Goal: Check status: Check status

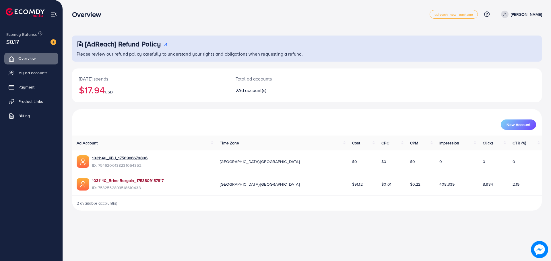
click at [132, 180] on link "1031140_Brine Bargain_1753809157817" at bounding box center [128, 181] width 72 height 6
click at [139, 181] on link "1031140_Brine Bargain_1753809157817" at bounding box center [128, 181] width 72 height 6
click at [37, 72] on span "My ad accounts" at bounding box center [34, 73] width 29 height 6
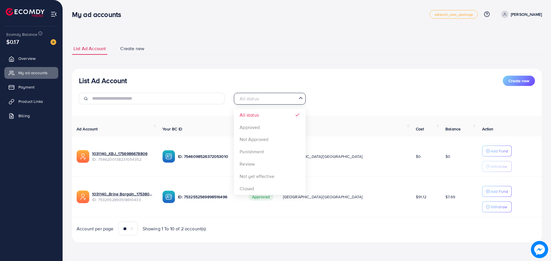
click at [285, 99] on input "Search for option" at bounding box center [266, 98] width 60 height 9
drag, startPoint x: 285, startPoint y: 99, endPoint x: 300, endPoint y: 108, distance: 17.7
click at [285, 99] on input "Search for option" at bounding box center [266, 98] width 60 height 9
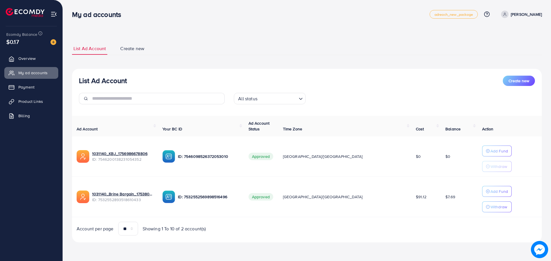
click at [384, 79] on div "List Ad Account Create new" at bounding box center [307, 81] width 456 height 10
drag, startPoint x: 426, startPoint y: 197, endPoint x: 443, endPoint y: 196, distance: 17.0
click at [443, 196] on td "$7.69" at bounding box center [459, 197] width 36 height 40
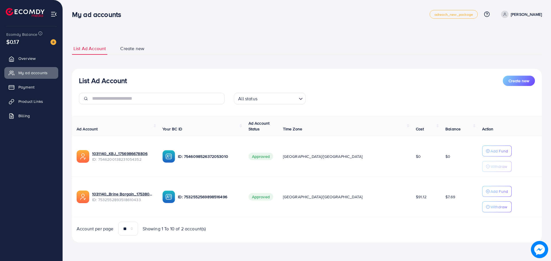
drag, startPoint x: 443, startPoint y: 196, endPoint x: 406, endPoint y: 196, distance: 37.6
click at [406, 196] on tr "1031140_Brine Bargain_1753809157817 ID: 7532552893518610433 ID: 753255256989851…" at bounding box center [307, 197] width 470 height 40
click at [411, 214] on td "$91.12" at bounding box center [426, 197] width 30 height 40
drag, startPoint x: 432, startPoint y: 197, endPoint x: 418, endPoint y: 198, distance: 13.6
click at [441, 198] on td "$7.69" at bounding box center [459, 197] width 36 height 40
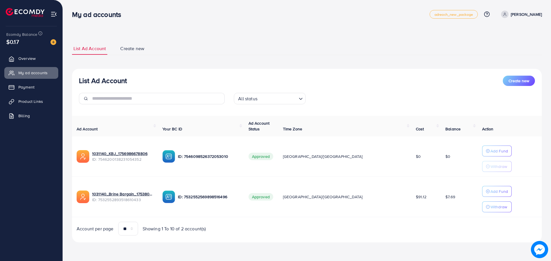
click at [441, 198] on td "$7.69" at bounding box center [459, 197] width 36 height 40
drag, startPoint x: 396, startPoint y: 196, endPoint x: 379, endPoint y: 197, distance: 17.5
click at [411, 197] on td "$91.12" at bounding box center [426, 197] width 30 height 40
drag, startPoint x: 379, startPoint y: 197, endPoint x: 409, endPoint y: 199, distance: 29.9
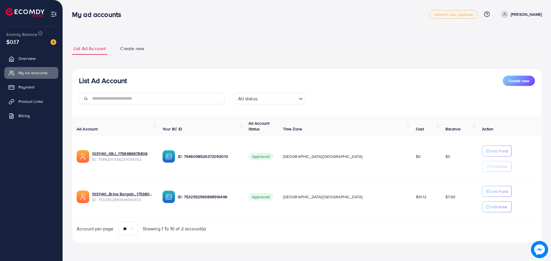
click at [411, 199] on td "$91.12" at bounding box center [426, 197] width 30 height 40
drag, startPoint x: 436, startPoint y: 199, endPoint x: 417, endPoint y: 197, distance: 19.1
click at [441, 197] on td "$7.69" at bounding box center [459, 197] width 36 height 40
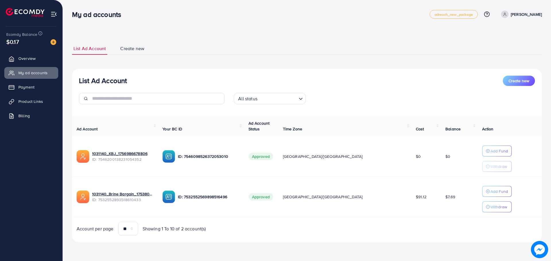
drag, startPoint x: 400, startPoint y: 196, endPoint x: 378, endPoint y: 197, distance: 23.0
click at [411, 197] on td "$91.12" at bounding box center [426, 197] width 30 height 40
click at [378, 197] on td "[GEOGRAPHIC_DATA]/[GEOGRAPHIC_DATA]" at bounding box center [344, 197] width 133 height 40
drag, startPoint x: 438, startPoint y: 198, endPoint x: 411, endPoint y: 197, distance: 26.7
click at [411, 197] on tr "1031140_Brine Bargain_1753809157817 ID: 7532552893518610433 ID: 753255256989851…" at bounding box center [307, 197] width 470 height 40
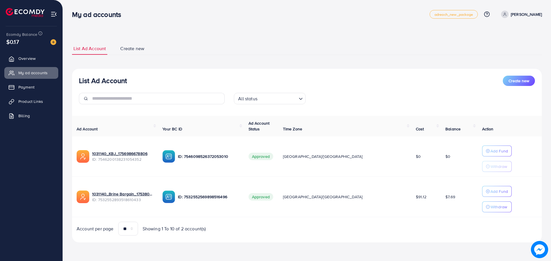
click at [411, 197] on td "$91.12" at bounding box center [426, 197] width 30 height 40
drag, startPoint x: 402, startPoint y: 197, endPoint x: 364, endPoint y: 199, distance: 37.9
click at [364, 199] on tr "1031140_Brine Bargain_1753809157817 ID: 7532552893518610433 ID: 753255256989851…" at bounding box center [307, 197] width 470 height 40
click at [364, 199] on td "[GEOGRAPHIC_DATA]/[GEOGRAPHIC_DATA]" at bounding box center [344, 197] width 133 height 40
drag, startPoint x: 444, startPoint y: 196, endPoint x: 408, endPoint y: 196, distance: 36.1
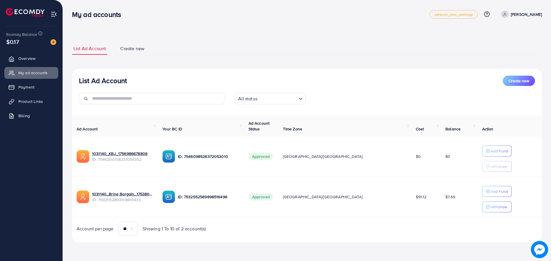
click at [408, 196] on tr "1031140_Brine Bargain_1753809157817 ID: 7532552893518610433 ID: 753255256989851…" at bounding box center [307, 197] width 470 height 40
click at [411, 196] on td "$91.12" at bounding box center [426, 197] width 30 height 40
drag, startPoint x: 396, startPoint y: 195, endPoint x: 374, endPoint y: 198, distance: 22.0
click at [374, 198] on tr "1031140_Brine Bargain_1753809157817 ID: 7532552893518610433 ID: 753255256989851…" at bounding box center [307, 197] width 470 height 40
click at [374, 198] on td "[GEOGRAPHIC_DATA]/[GEOGRAPHIC_DATA]" at bounding box center [344, 197] width 133 height 40
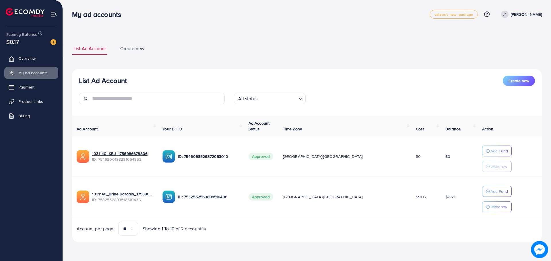
drag, startPoint x: 435, startPoint y: 197, endPoint x: 415, endPoint y: 197, distance: 20.1
click at [415, 197] on tr "1031140_Brine Bargain_1753809157817 ID: 7532552893518610433 ID: 753255256989851…" at bounding box center [307, 197] width 470 height 40
click at [415, 197] on td "$91.12" at bounding box center [426, 197] width 30 height 40
drag, startPoint x: 396, startPoint y: 195, endPoint x: 372, endPoint y: 198, distance: 24.6
click at [372, 198] on tr "1031140_Brine Bargain_1753809157817 ID: 7532552893518610433 ID: 753255256989851…" at bounding box center [307, 197] width 470 height 40
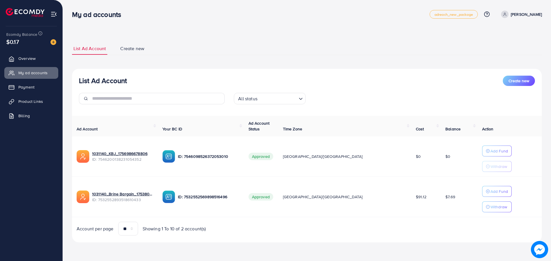
click at [372, 198] on td "[GEOGRAPHIC_DATA]/[GEOGRAPHIC_DATA]" at bounding box center [344, 197] width 133 height 40
drag, startPoint x: 438, startPoint y: 196, endPoint x: 411, endPoint y: 197, distance: 27.0
click at [411, 197] on tr "1031140_Brine Bargain_1753809157817 ID: 7532552893518610433 ID: 753255256989851…" at bounding box center [307, 197] width 470 height 40
click at [411, 197] on td "$91.12" at bounding box center [426, 197] width 30 height 40
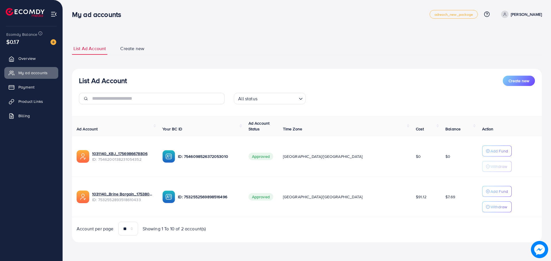
drag, startPoint x: 397, startPoint y: 194, endPoint x: 375, endPoint y: 197, distance: 22.6
click at [375, 197] on tr "1031140_Brine Bargain_1753809157817 ID: 7532552893518610433 ID: 753255256989851…" at bounding box center [307, 197] width 470 height 40
click at [375, 197] on td "[GEOGRAPHIC_DATA]/[GEOGRAPHIC_DATA]" at bounding box center [344, 197] width 133 height 40
drag, startPoint x: 437, startPoint y: 196, endPoint x: 415, endPoint y: 196, distance: 22.7
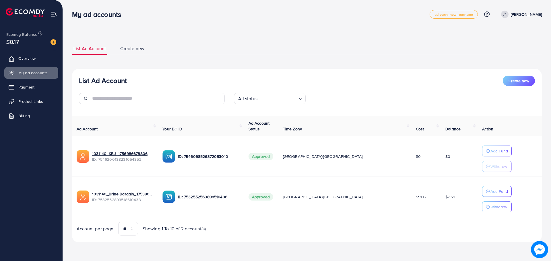
click at [415, 196] on tr "1031140_Brine Bargain_1753809157817 ID: 7532552893518610433 ID: 753255256989851…" at bounding box center [307, 197] width 470 height 40
click at [411, 199] on td "$91.12" at bounding box center [426, 197] width 30 height 40
click at [411, 197] on td "$91.12" at bounding box center [426, 197] width 30 height 40
drag, startPoint x: 397, startPoint y: 195, endPoint x: 365, endPoint y: 194, distance: 31.3
click at [365, 194] on tr "1031140_Brine Bargain_1753809157817 ID: 7532552893518610433 ID: 753255256989851…" at bounding box center [307, 197] width 470 height 40
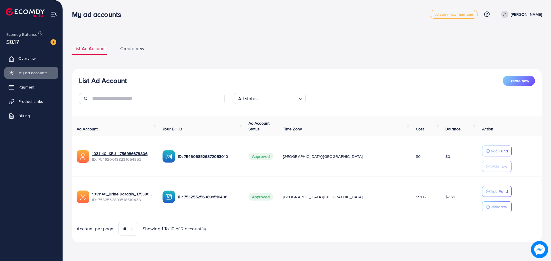
click at [365, 194] on td "[GEOGRAPHIC_DATA]/[GEOGRAPHIC_DATA]" at bounding box center [344, 197] width 133 height 40
drag, startPoint x: 435, startPoint y: 195, endPoint x: 414, endPoint y: 197, distance: 21.0
click at [414, 197] on tr "1031140_Brine Bargain_1753809157817 ID: 7532552893518610433 ID: 753255256989851…" at bounding box center [307, 197] width 470 height 40
click at [414, 197] on td "$91.12" at bounding box center [426, 197] width 30 height 40
drag, startPoint x: 399, startPoint y: 197, endPoint x: 367, endPoint y: 203, distance: 32.8
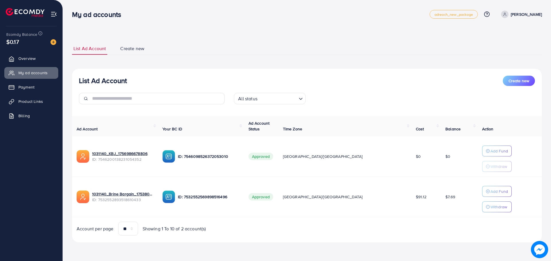
click at [367, 203] on tr "1031140_Brine Bargain_1753809157817 ID: 7532552893518610433 ID: 753255256989851…" at bounding box center [307, 197] width 470 height 40
click at [370, 201] on td "[GEOGRAPHIC_DATA]/[GEOGRAPHIC_DATA]" at bounding box center [344, 197] width 133 height 40
click at [413, 197] on td "$91.12" at bounding box center [426, 197] width 30 height 40
drag, startPoint x: 438, startPoint y: 197, endPoint x: 413, endPoint y: 197, distance: 25.5
click at [413, 197] on tr "1031140_Brine Bargain_1753809157817 ID: 7532552893518610433 ID: 753255256989851…" at bounding box center [307, 197] width 470 height 40
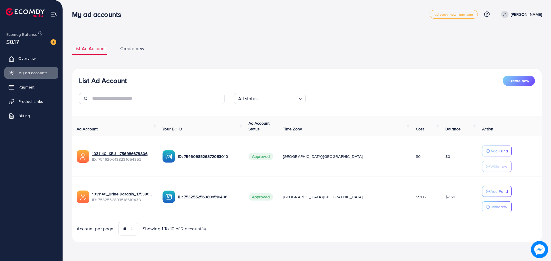
click at [413, 197] on td "$91.12" at bounding box center [426, 197] width 30 height 40
drag, startPoint x: 398, startPoint y: 197, endPoint x: 382, endPoint y: 198, distance: 15.8
click at [411, 198] on td "$91.12" at bounding box center [426, 197] width 30 height 40
drag, startPoint x: 430, startPoint y: 199, endPoint x: 421, endPoint y: 198, distance: 9.5
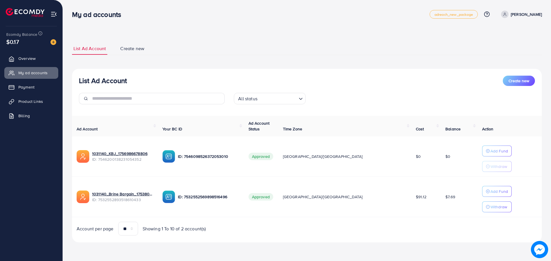
click at [445, 198] on span "$7.69" at bounding box center [450, 197] width 10 height 6
drag, startPoint x: 391, startPoint y: 199, endPoint x: 375, endPoint y: 199, distance: 16.1
click at [375, 199] on tr "1031140_Brine Bargain_1753809157817 ID: 7532552893518610433 ID: 753255256989851…" at bounding box center [307, 197] width 470 height 40
click at [416, 197] on span "$91.12" at bounding box center [421, 197] width 11 height 6
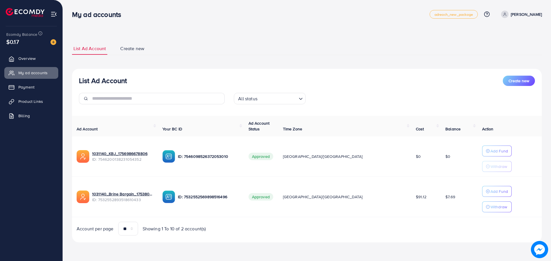
click at [413, 197] on tr "1031140_Brine Bargain_1753809157817 ID: 7532552893518610433 ID: 753255256989851…" at bounding box center [307, 197] width 470 height 40
click at [413, 197] on td "$91.12" at bounding box center [426, 197] width 30 height 40
drag, startPoint x: 387, startPoint y: 198, endPoint x: 376, endPoint y: 198, distance: 10.3
click at [376, 198] on tr "1031140_Brine Bargain_1753809157817 ID: 7532552893518610433 ID: 753255256989851…" at bounding box center [307, 197] width 470 height 40
click at [376, 198] on td "[GEOGRAPHIC_DATA]/[GEOGRAPHIC_DATA]" at bounding box center [344, 197] width 133 height 40
